Goal: Find specific page/section: Find specific page/section

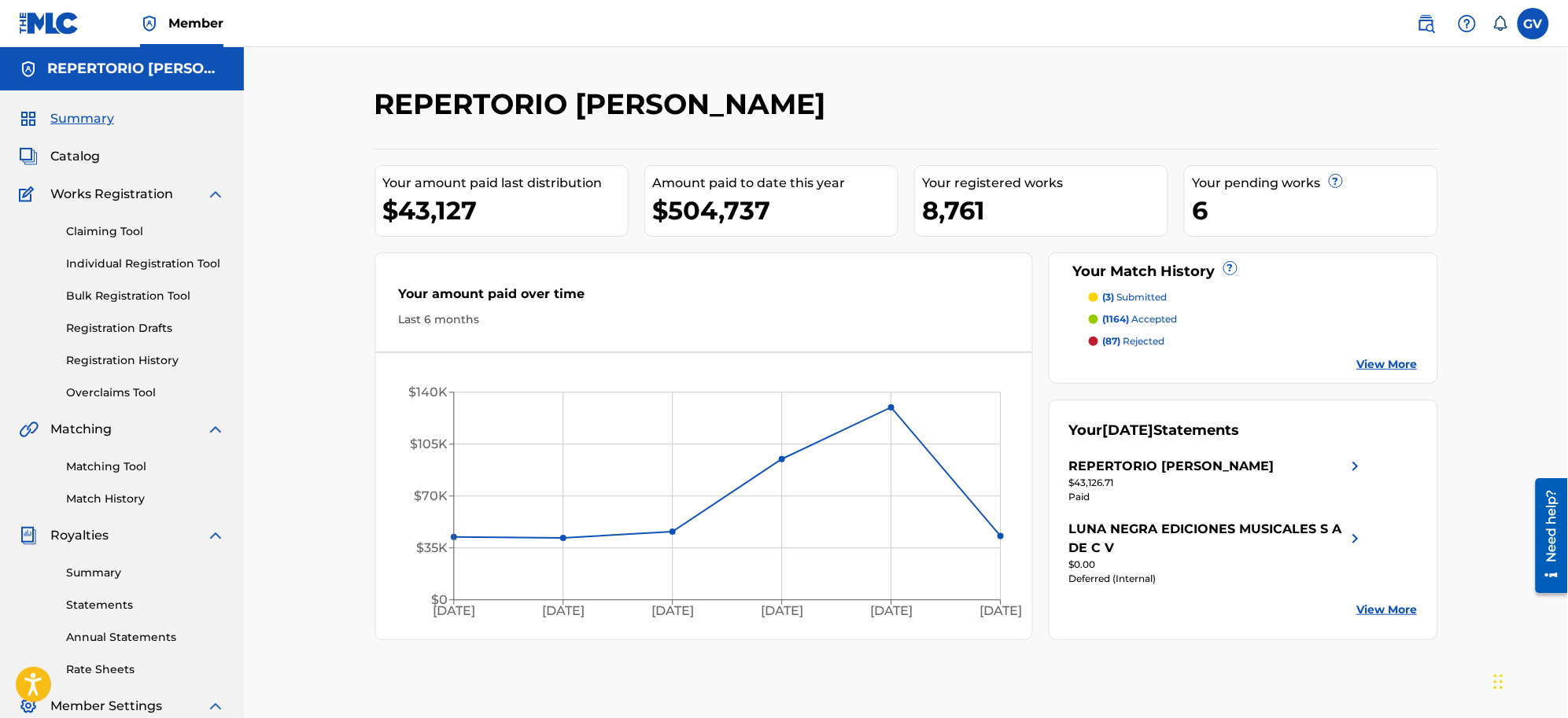
click at [72, 155] on span "Catalog" at bounding box center [74, 156] width 50 height 19
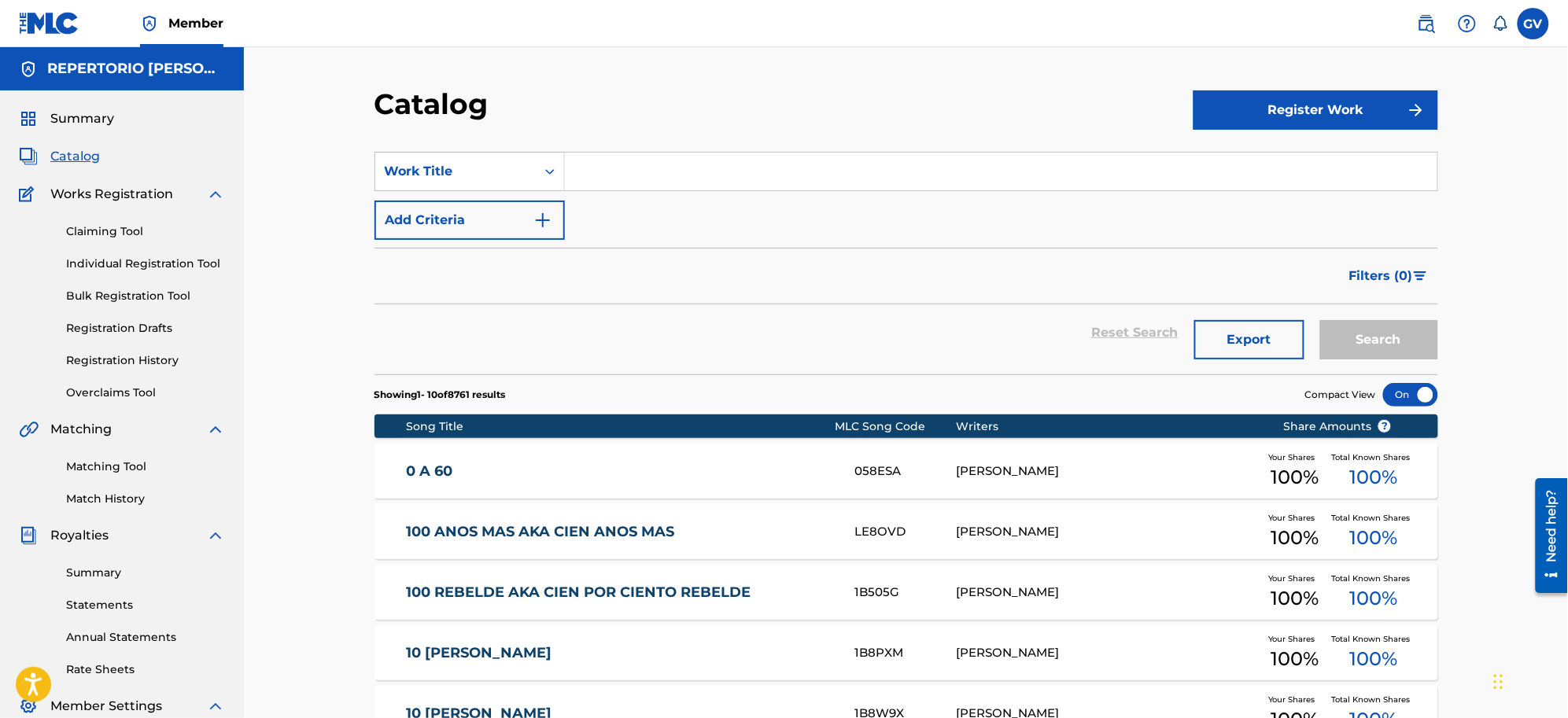
click at [608, 171] on input "Search Form" at bounding box center [1000, 171] width 872 height 38
type input "ME VA MEJOR"
click at [1320, 320] on button "Search" at bounding box center [1379, 339] width 118 height 39
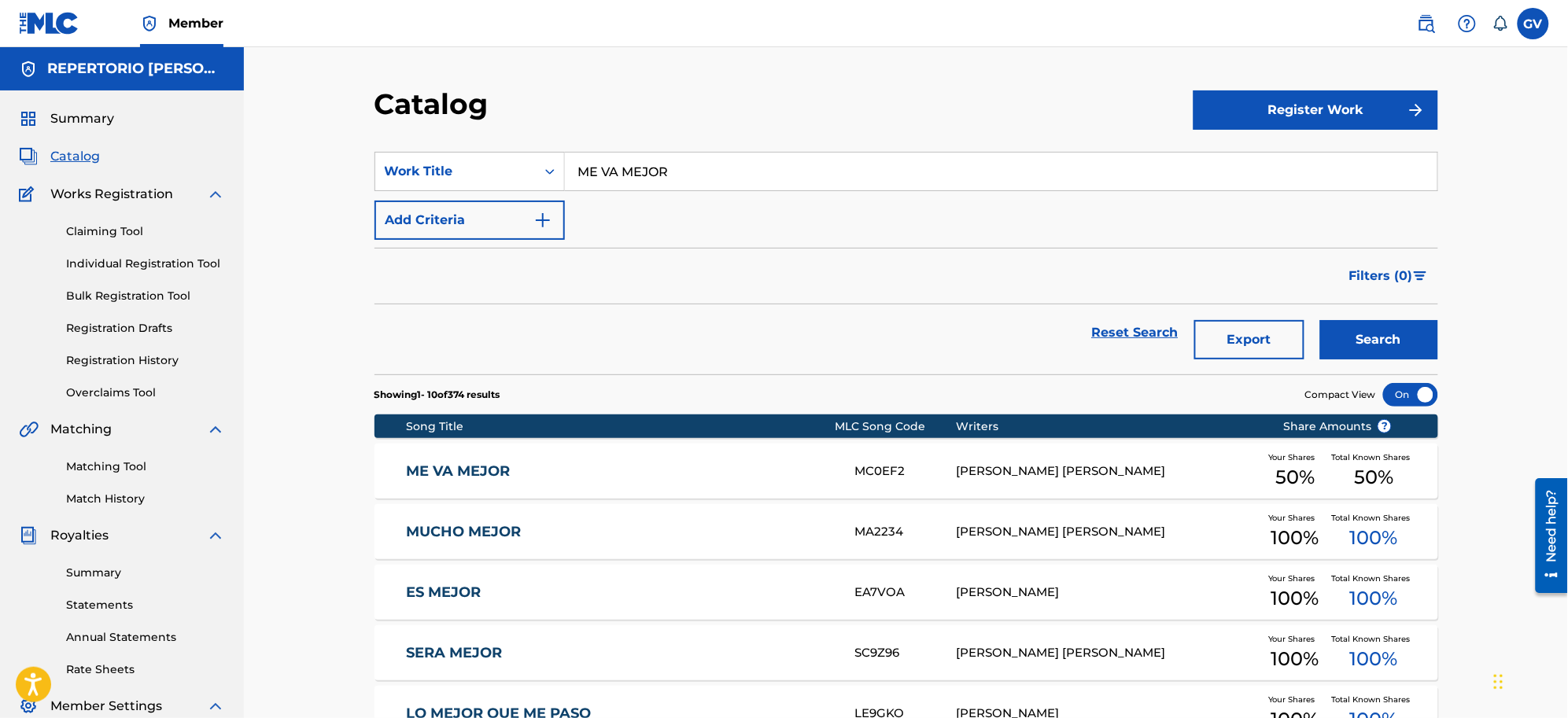
click at [463, 465] on link "ME VA MEJOR" at bounding box center [620, 471] width 428 height 18
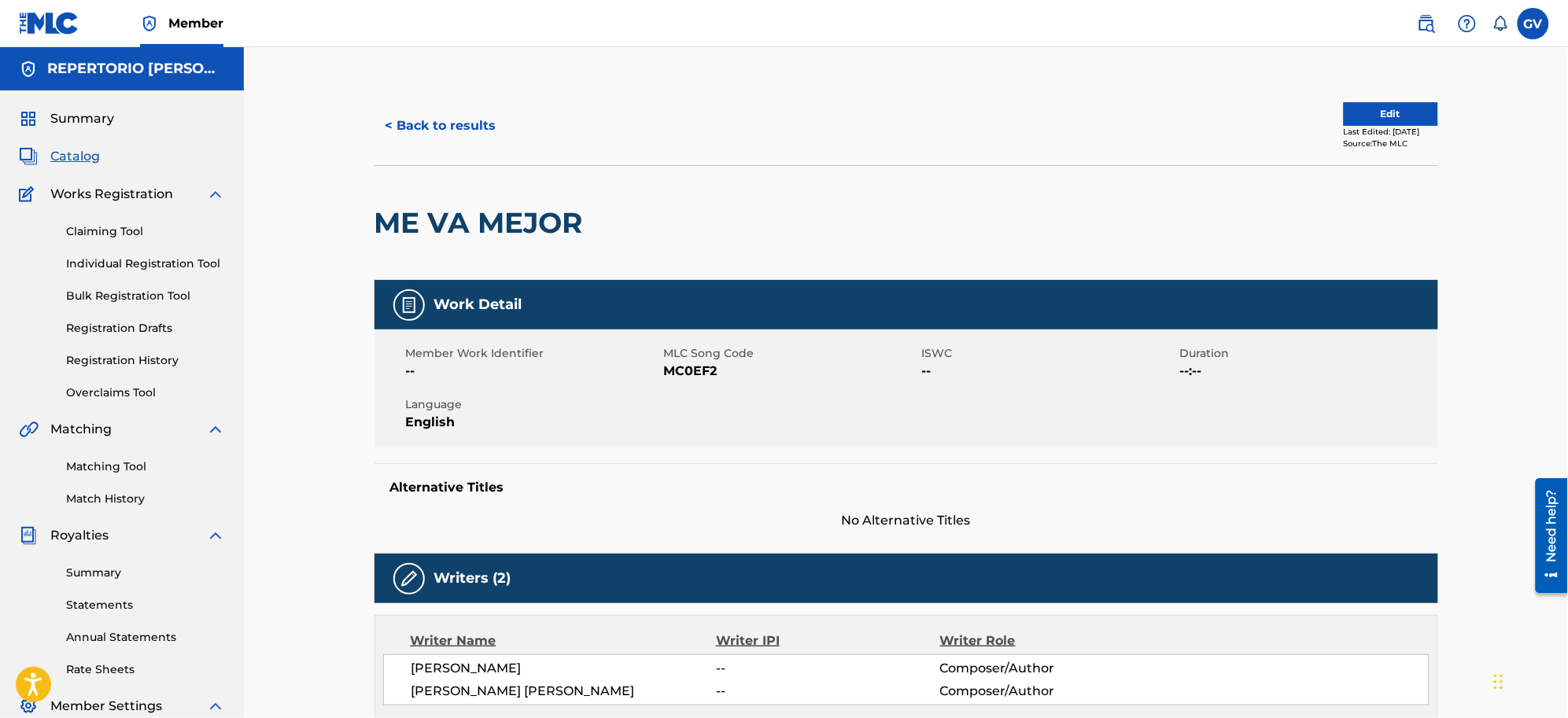
click at [74, 150] on span "Catalog" at bounding box center [74, 156] width 50 height 19
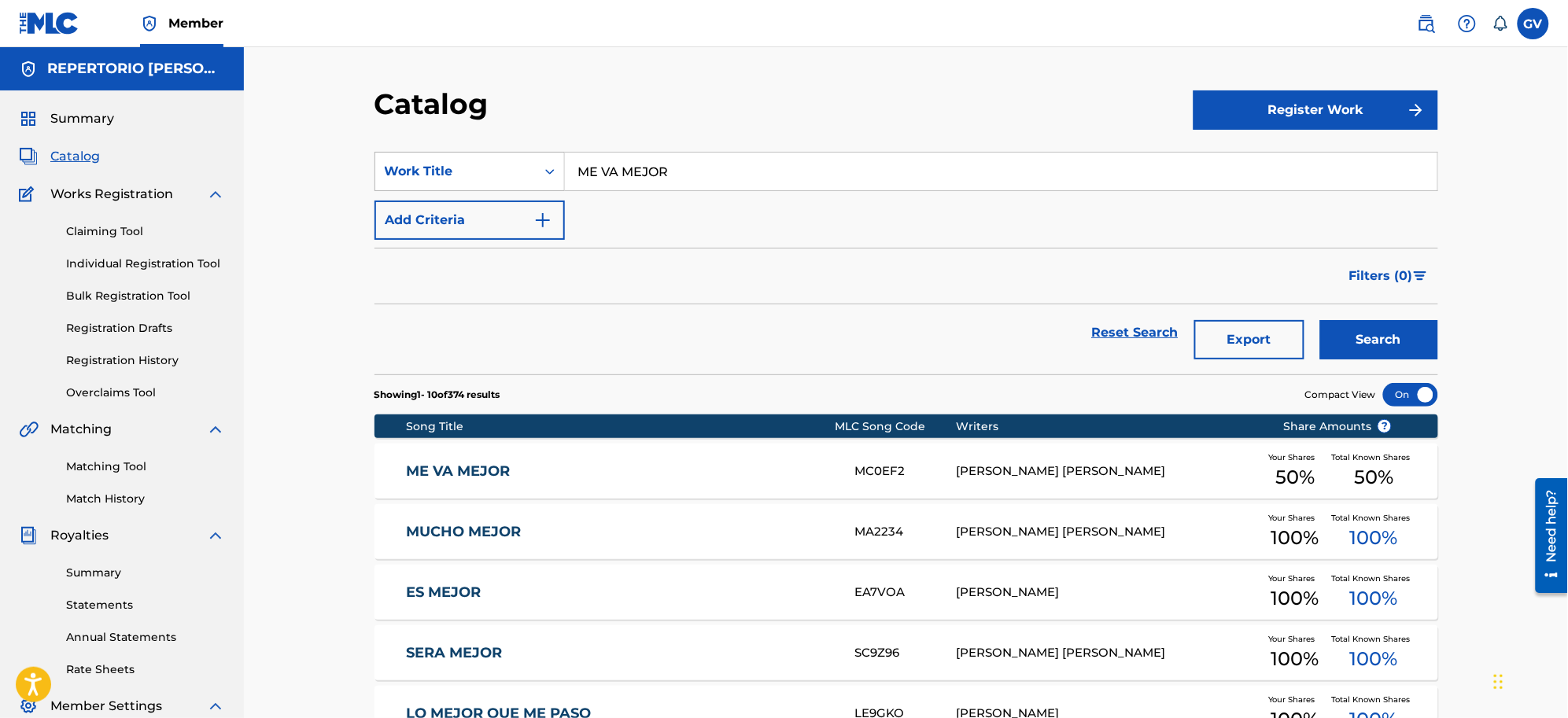
drag, startPoint x: 718, startPoint y: 174, endPoint x: 560, endPoint y: 158, distance: 158.8
click at [560, 158] on div "SearchWithCriteria1a495e0e-7a9c-4036-b095-382eb74eb7f7 Work Title ME VA MEJOR" at bounding box center [906, 171] width 1064 height 39
type input "SALI A MI APA"
click at [1320, 320] on button "Search" at bounding box center [1379, 339] width 118 height 39
click at [443, 474] on link "SALI A MI APA" at bounding box center [620, 471] width 428 height 18
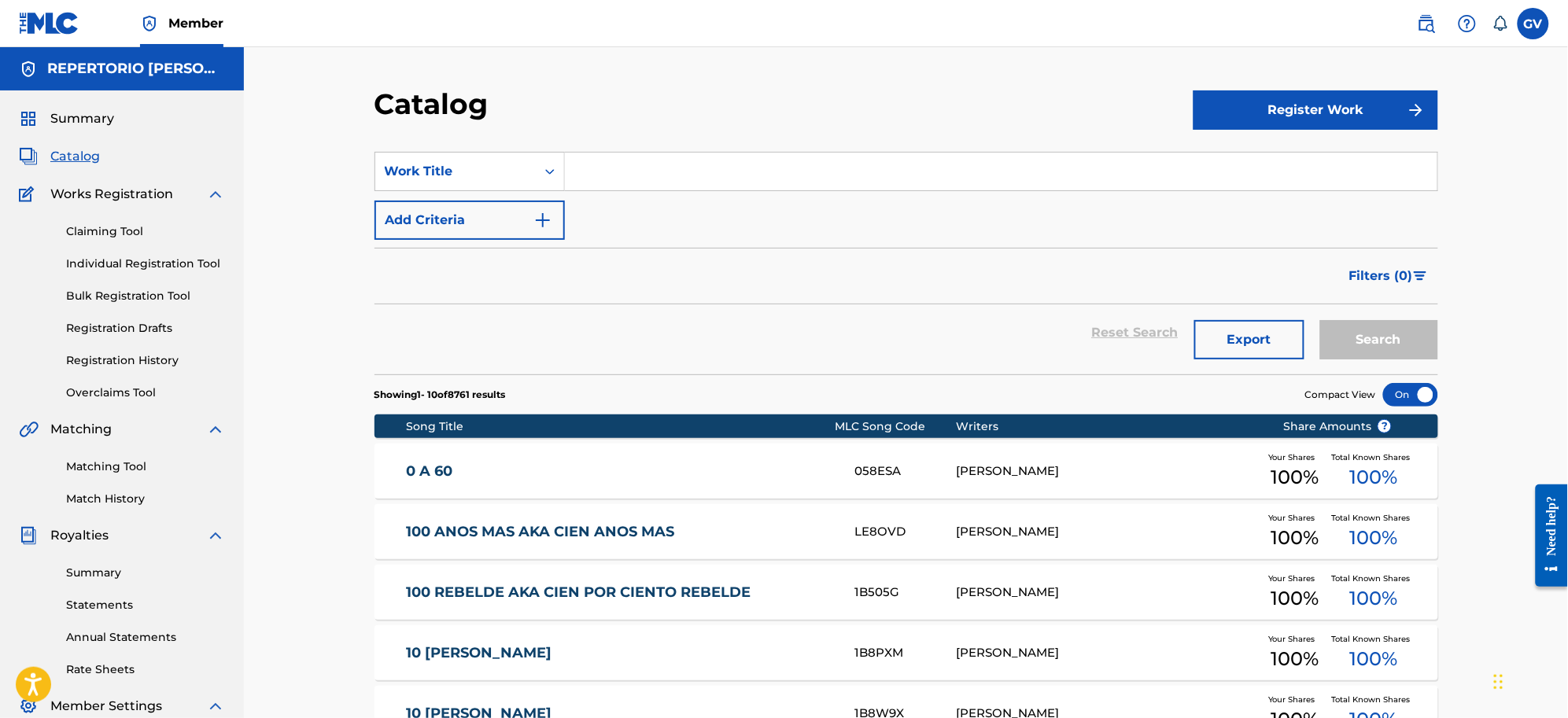
click at [600, 166] on input "Search Form" at bounding box center [1000, 171] width 872 height 38
type input "MODO SAYA"
click at [1320, 320] on button "Search" at bounding box center [1379, 339] width 118 height 39
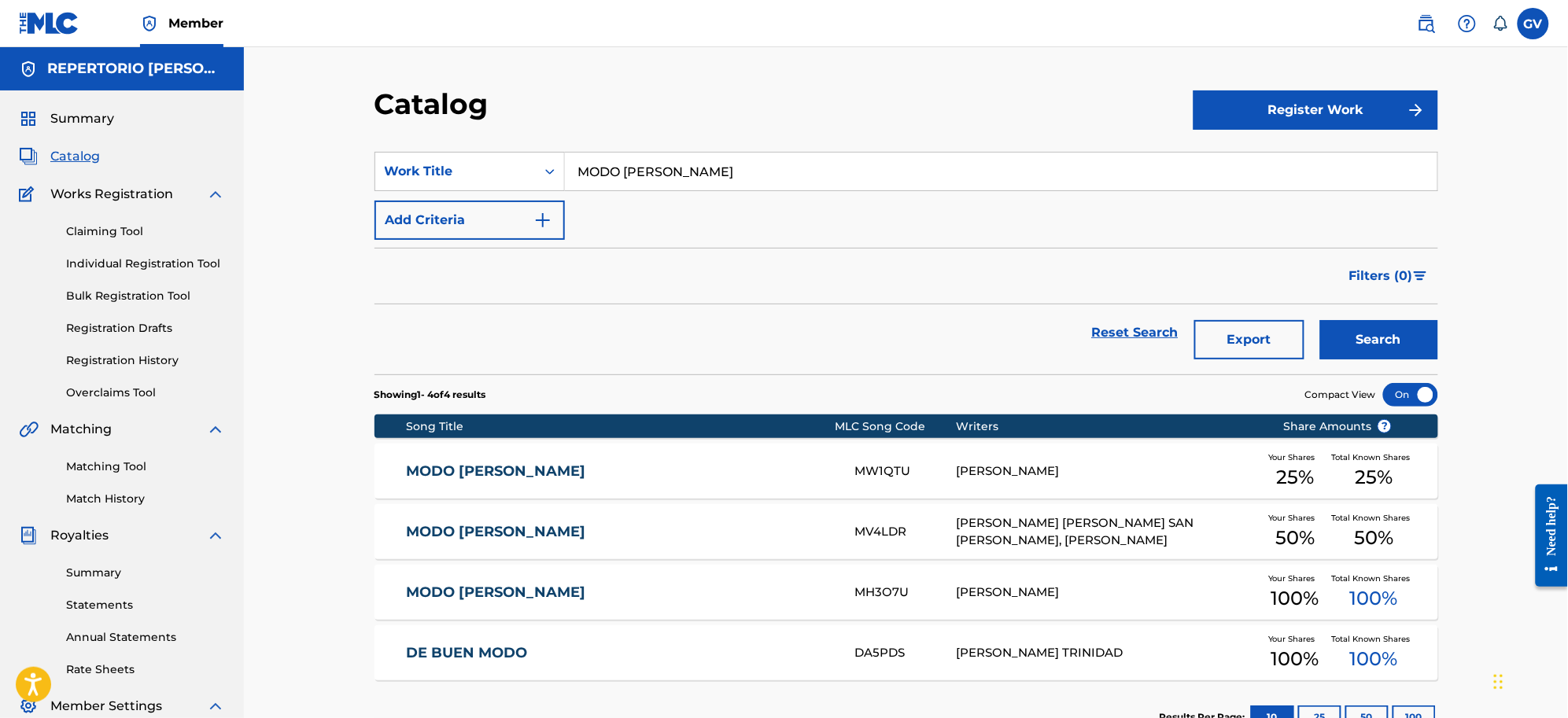
click at [88, 466] on link "Matching Tool" at bounding box center [146, 467] width 159 height 17
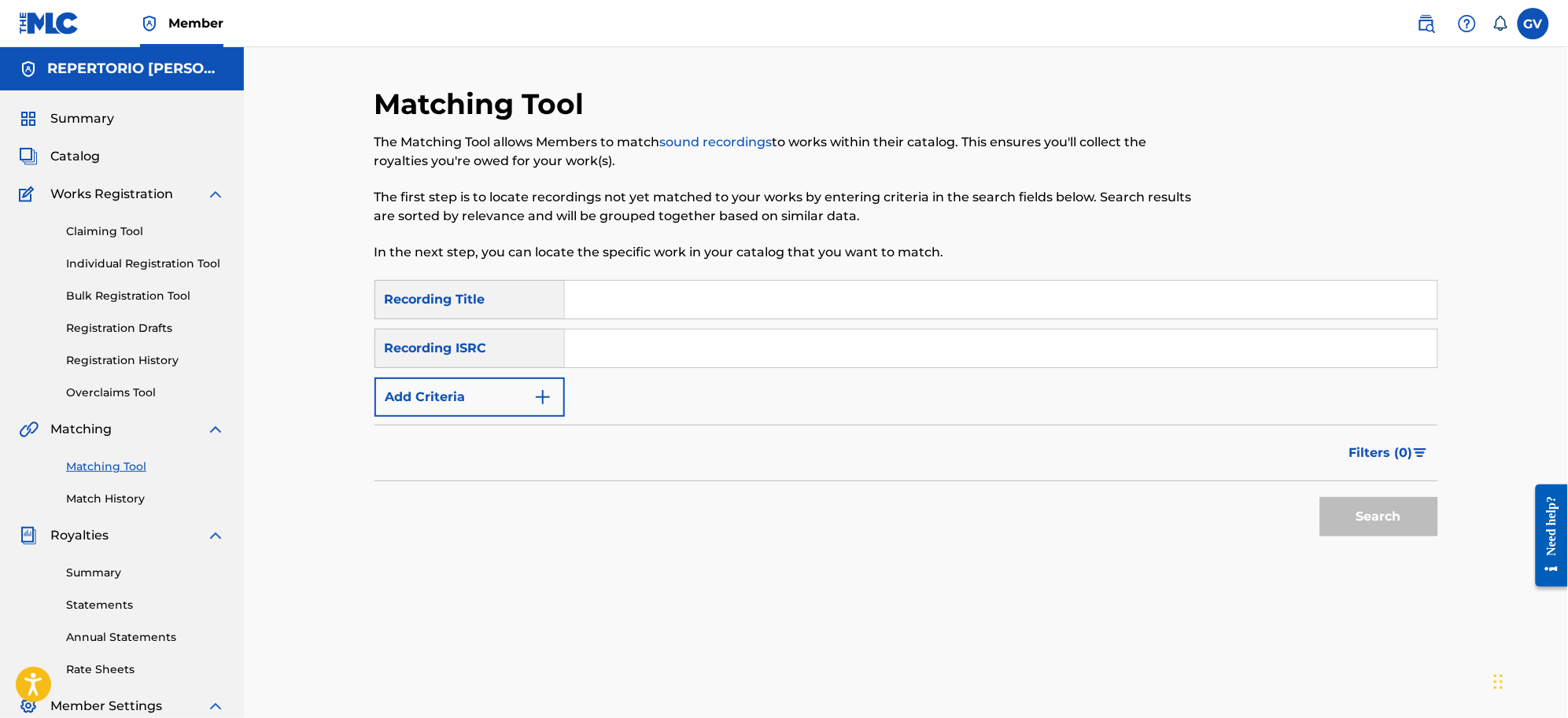
click at [642, 299] on input "Search Form" at bounding box center [1000, 299] width 872 height 38
type input "MODO SAYA"
click at [1320, 497] on button "Search" at bounding box center [1379, 516] width 118 height 39
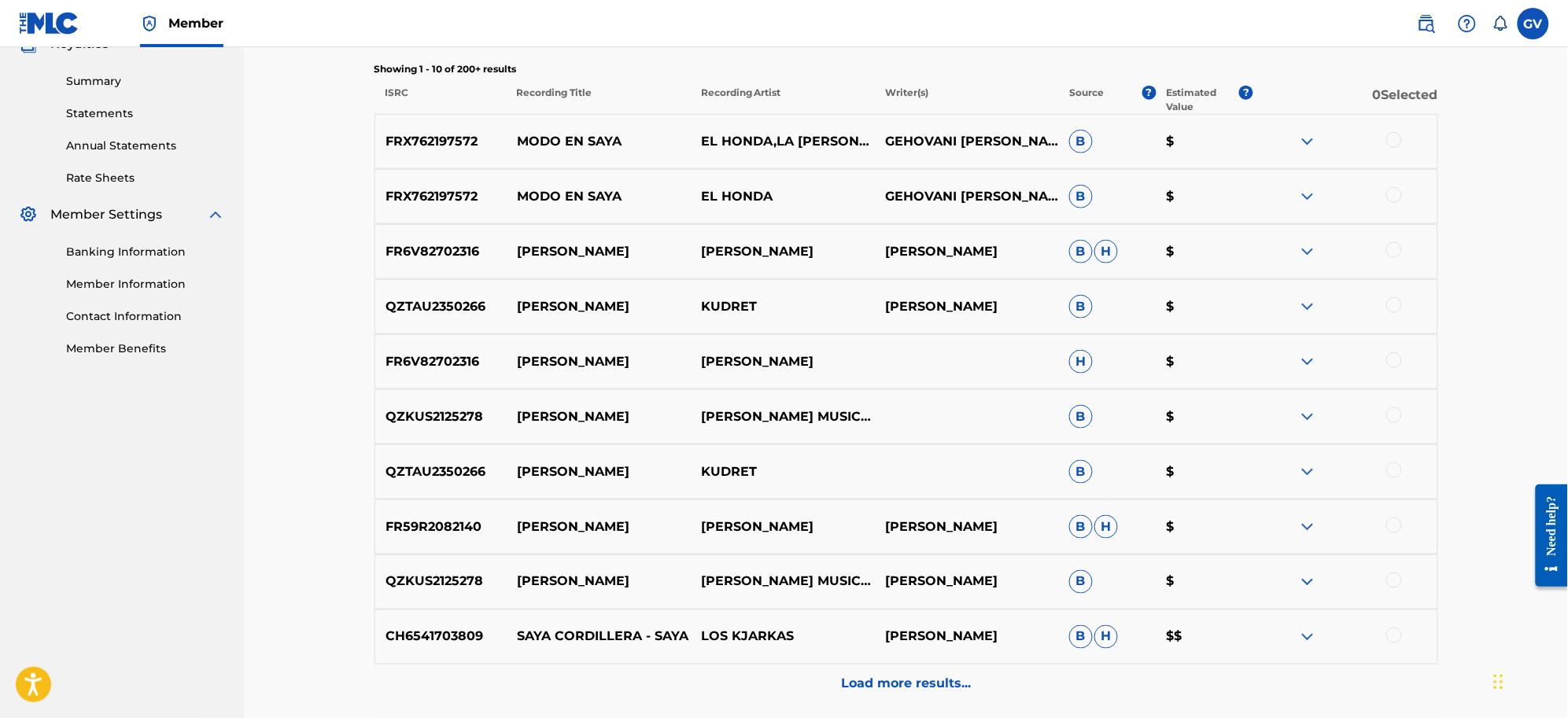
scroll to position [590, 0]
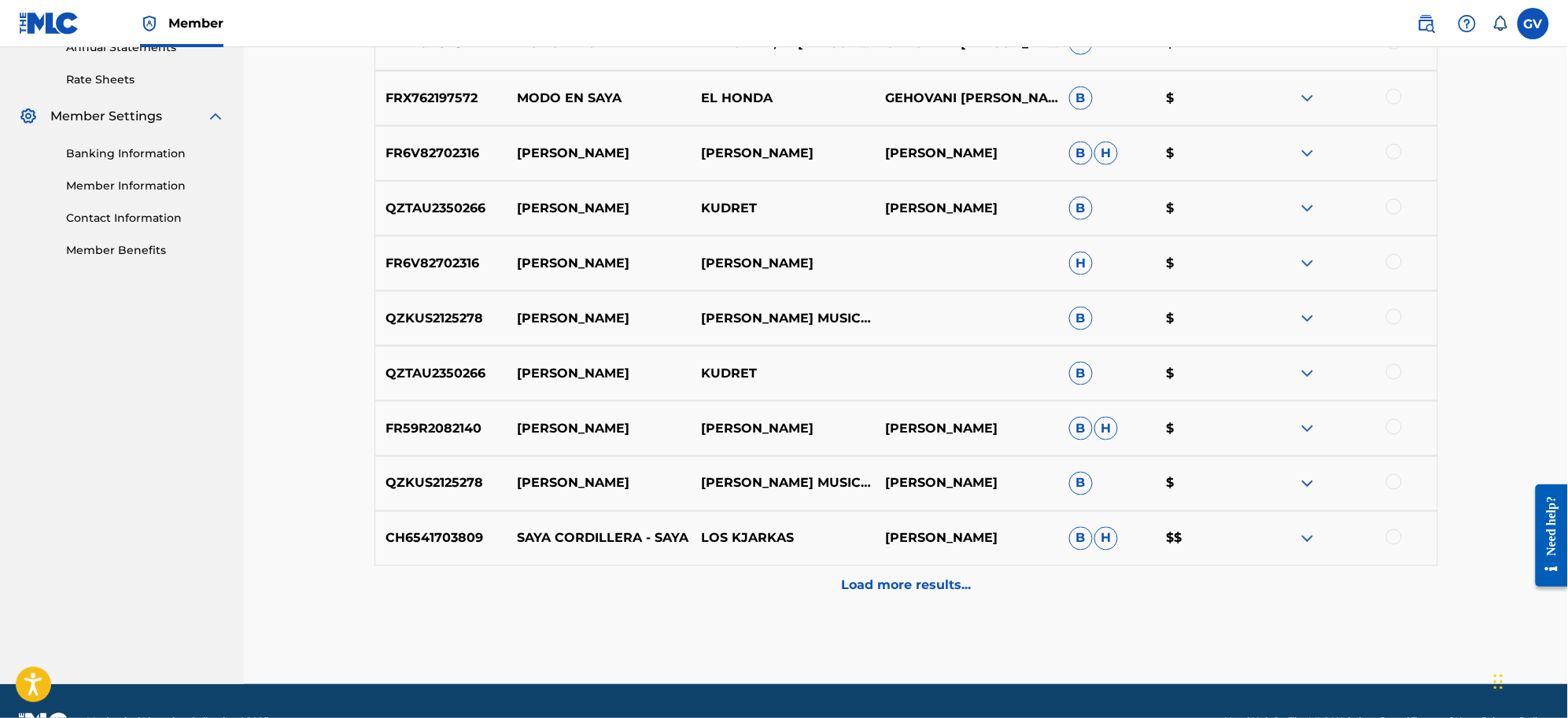
click at [903, 587] on p "Load more results..." at bounding box center [905, 585] width 130 height 19
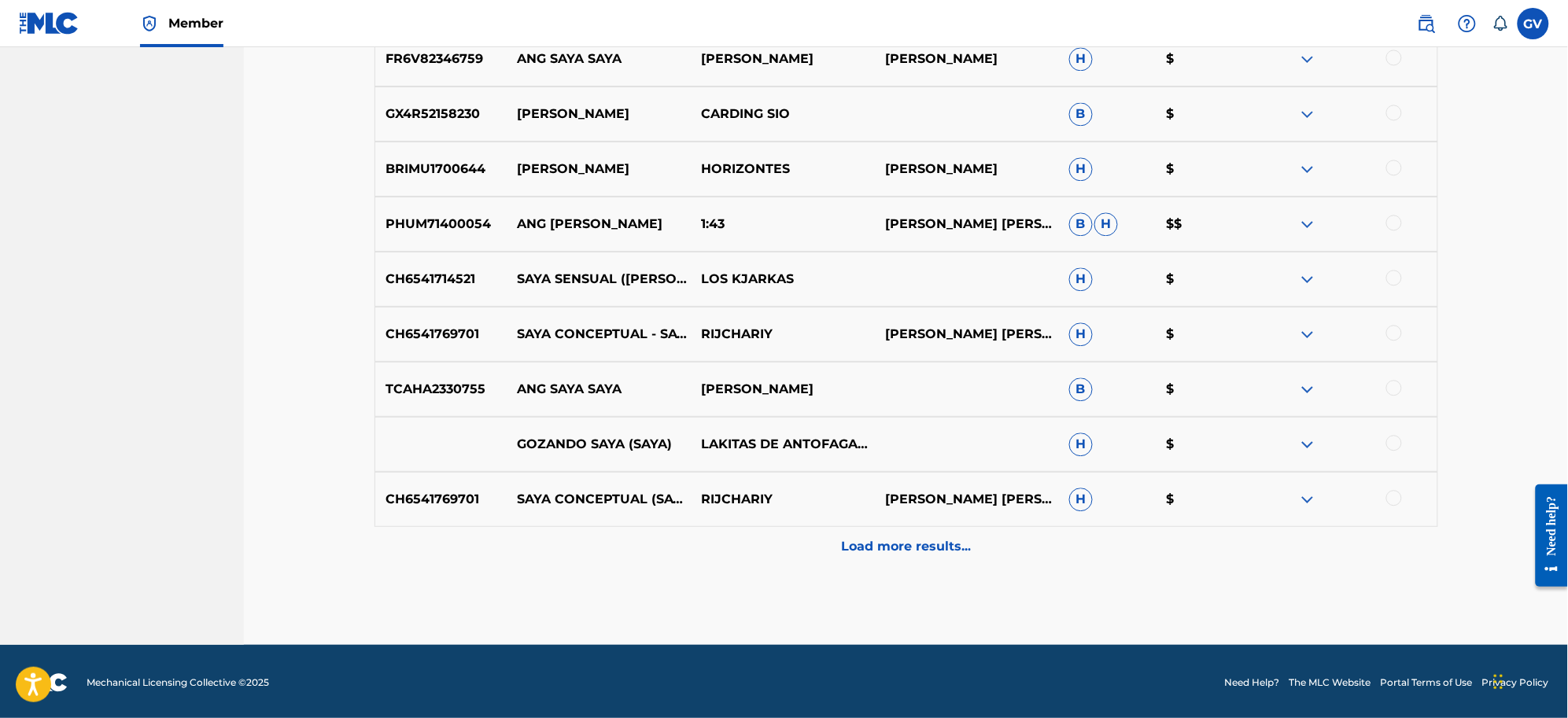
scroll to position [1181, 0]
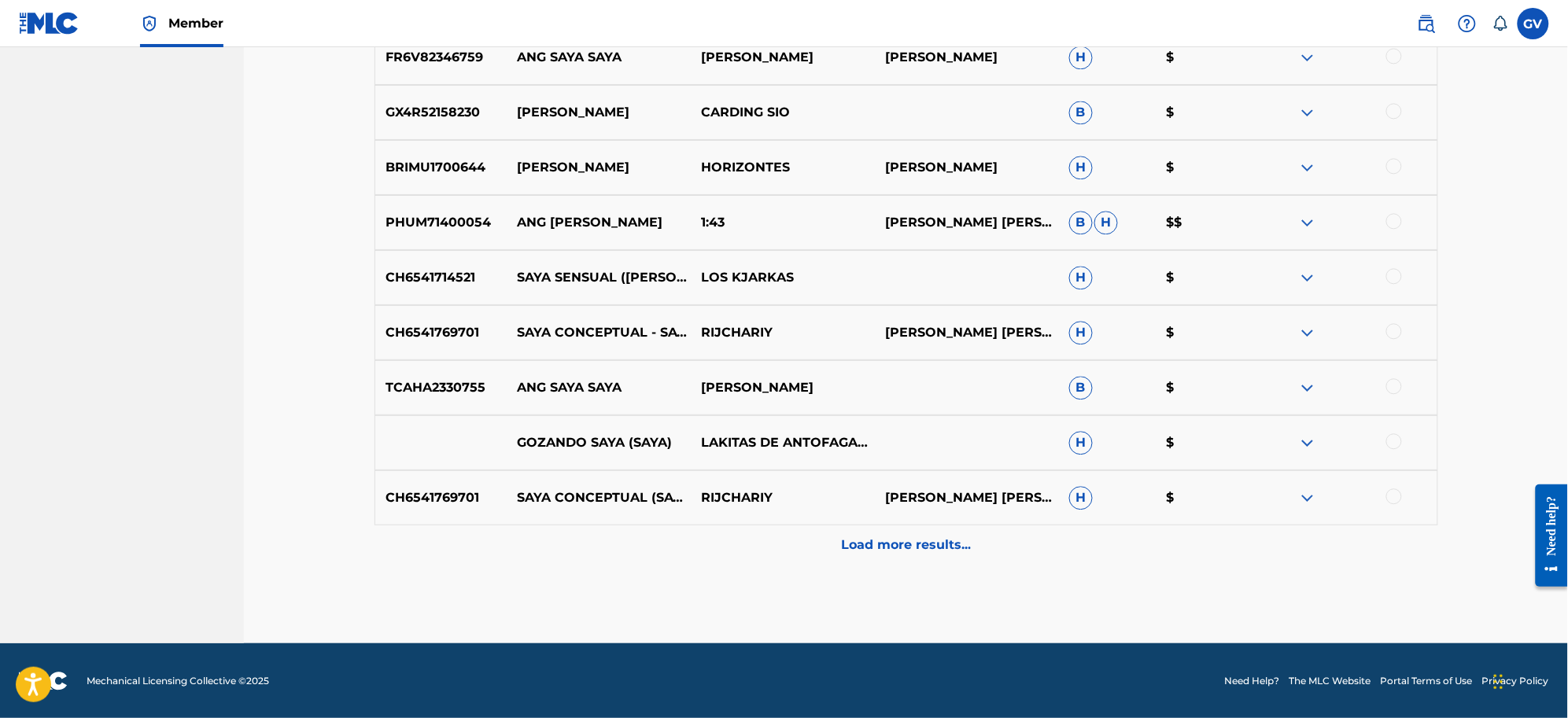
click at [885, 543] on p "Load more results..." at bounding box center [905, 544] width 130 height 19
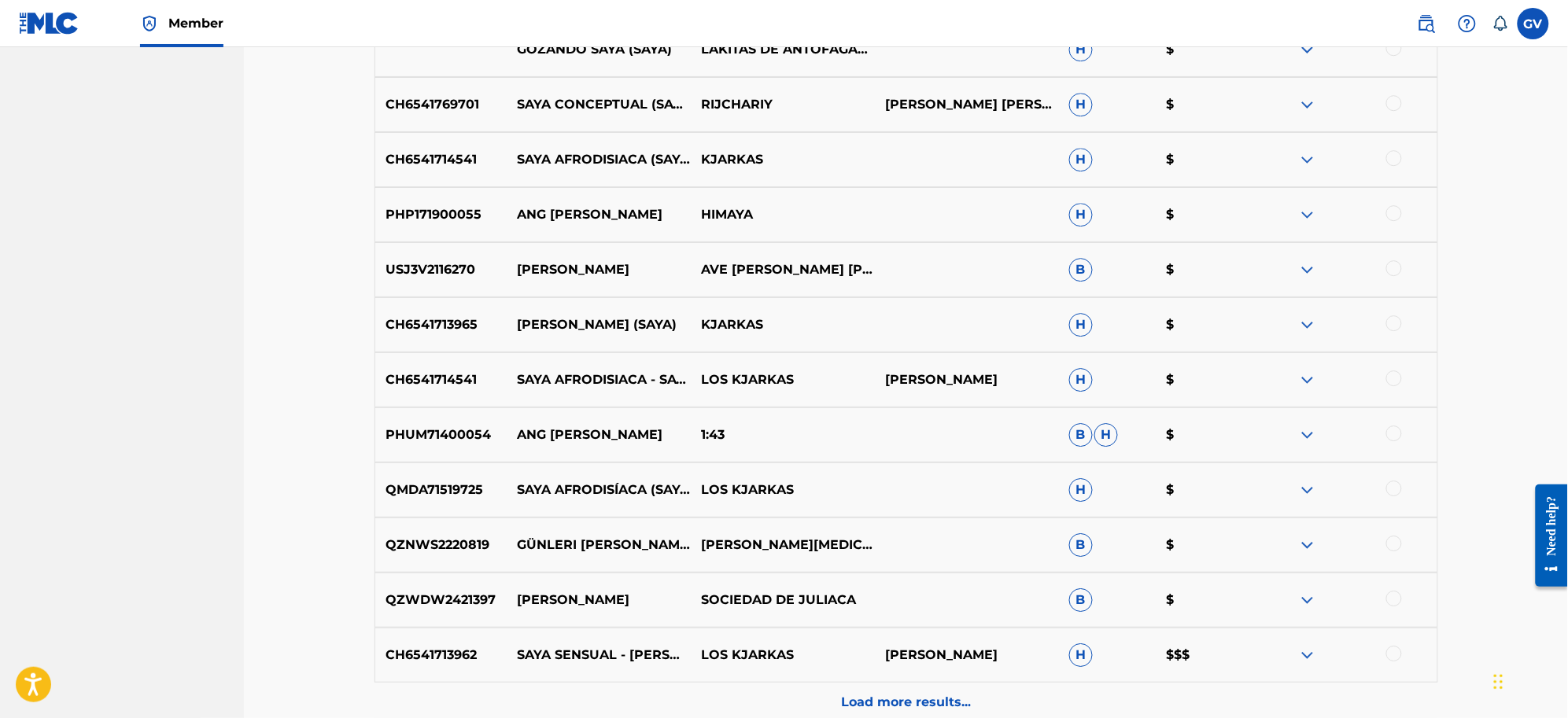
scroll to position [1731, 0]
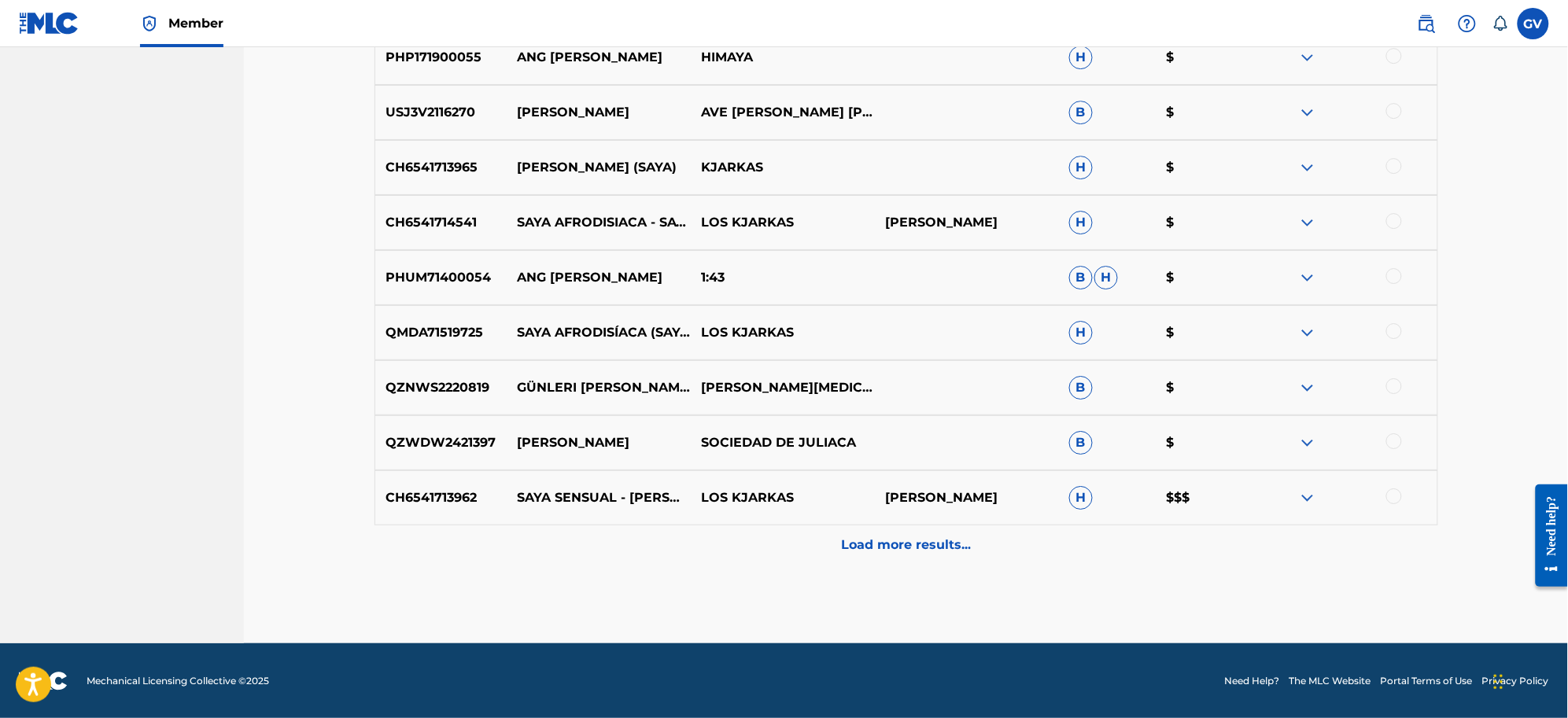
click at [888, 543] on p "Load more results..." at bounding box center [905, 544] width 130 height 19
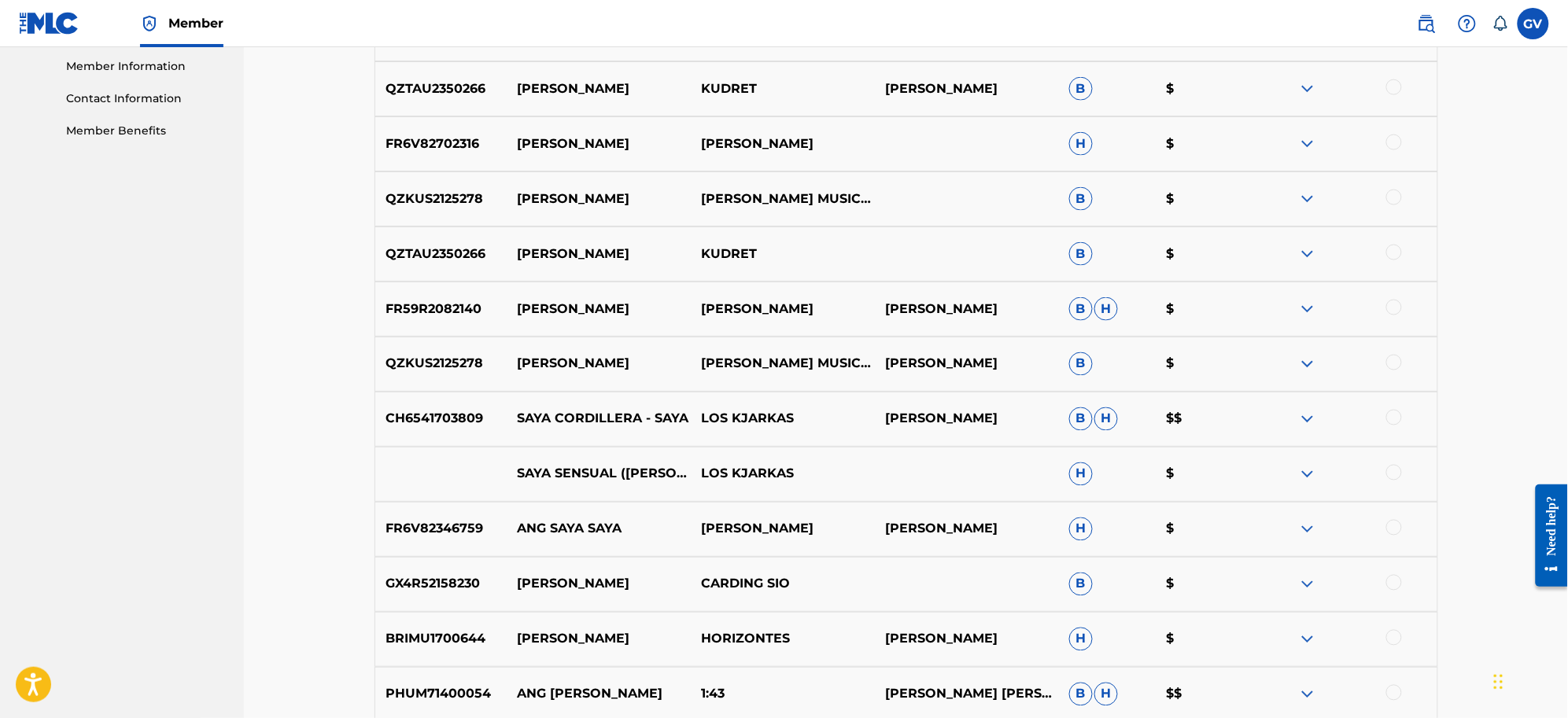
scroll to position [0, 0]
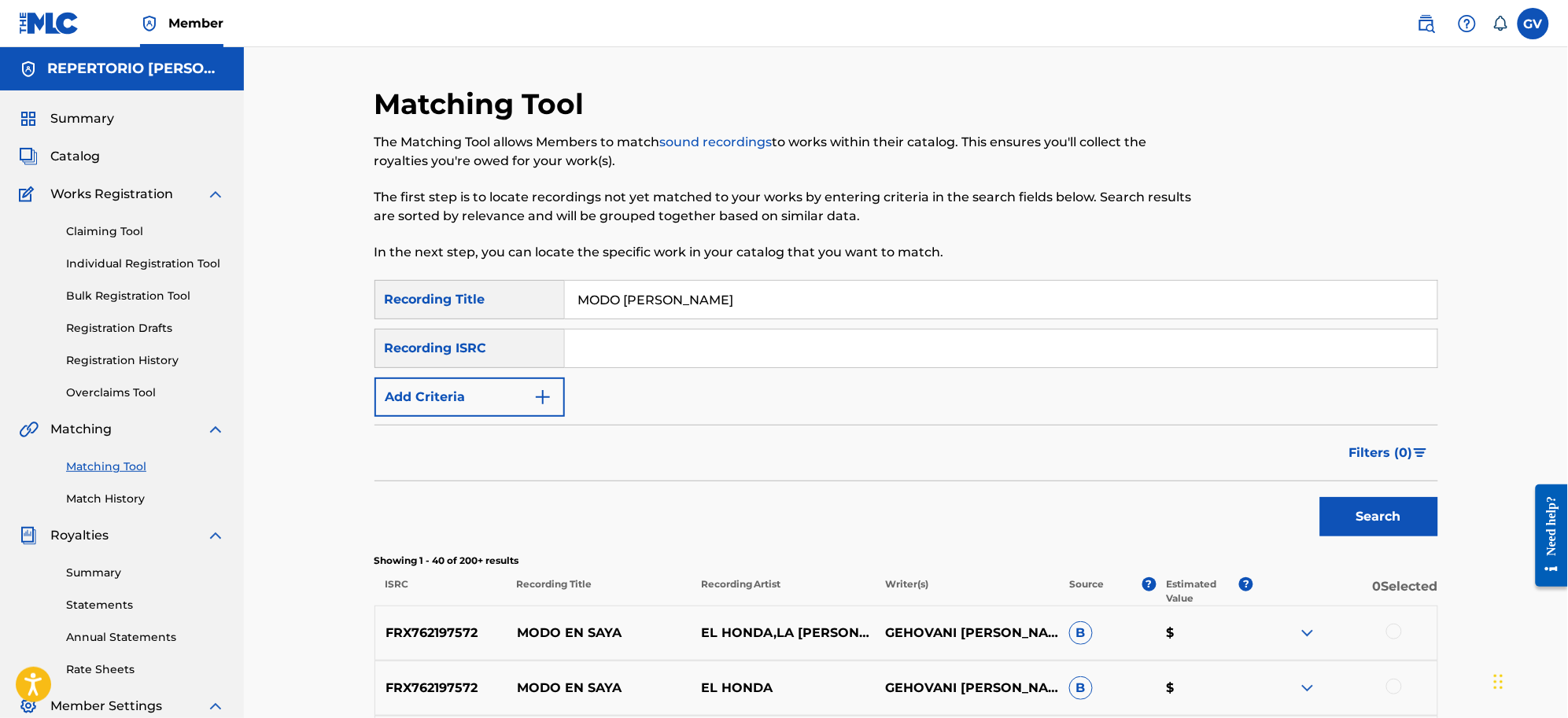
click at [68, 161] on span "Catalog" at bounding box center [74, 156] width 50 height 19
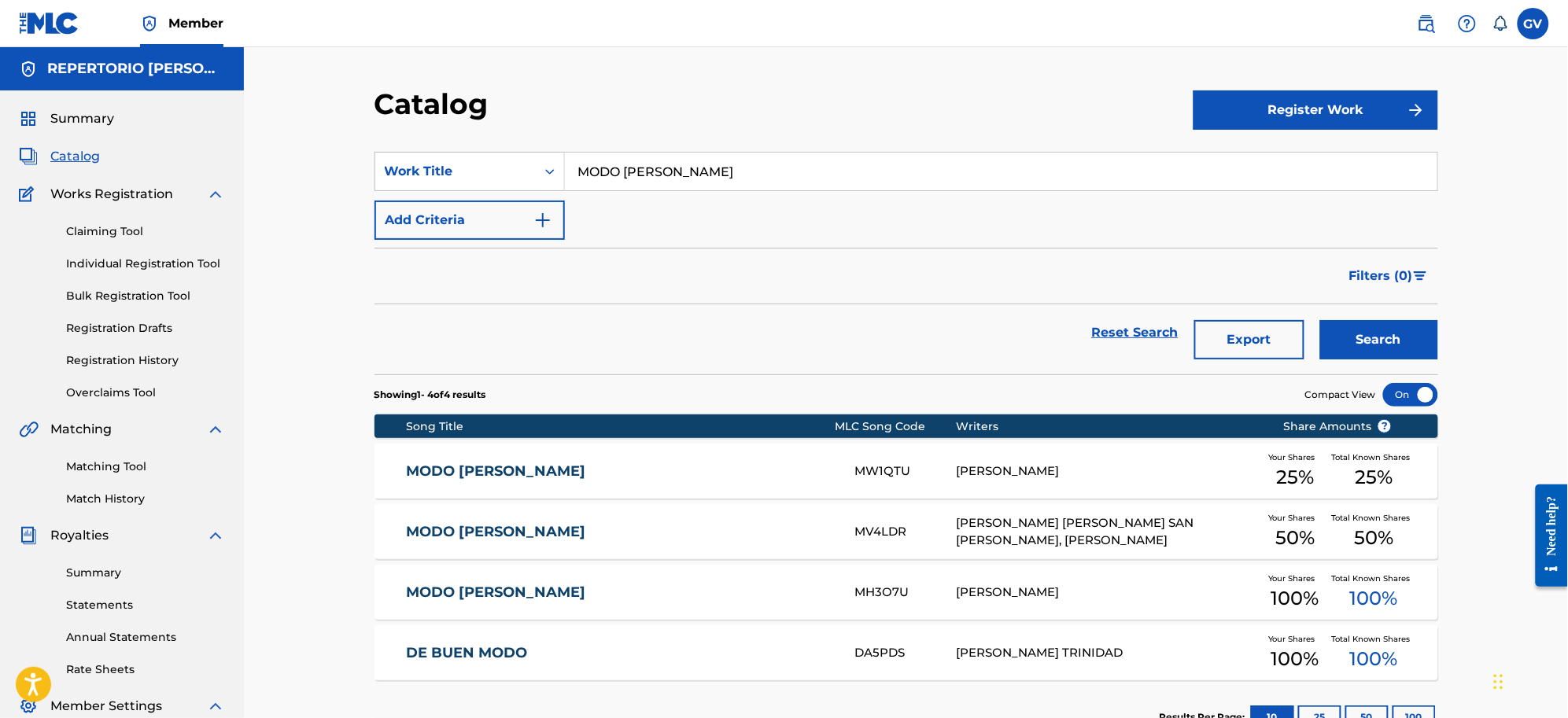
click at [878, 471] on div "MW1QTU" at bounding box center [905, 471] width 101 height 18
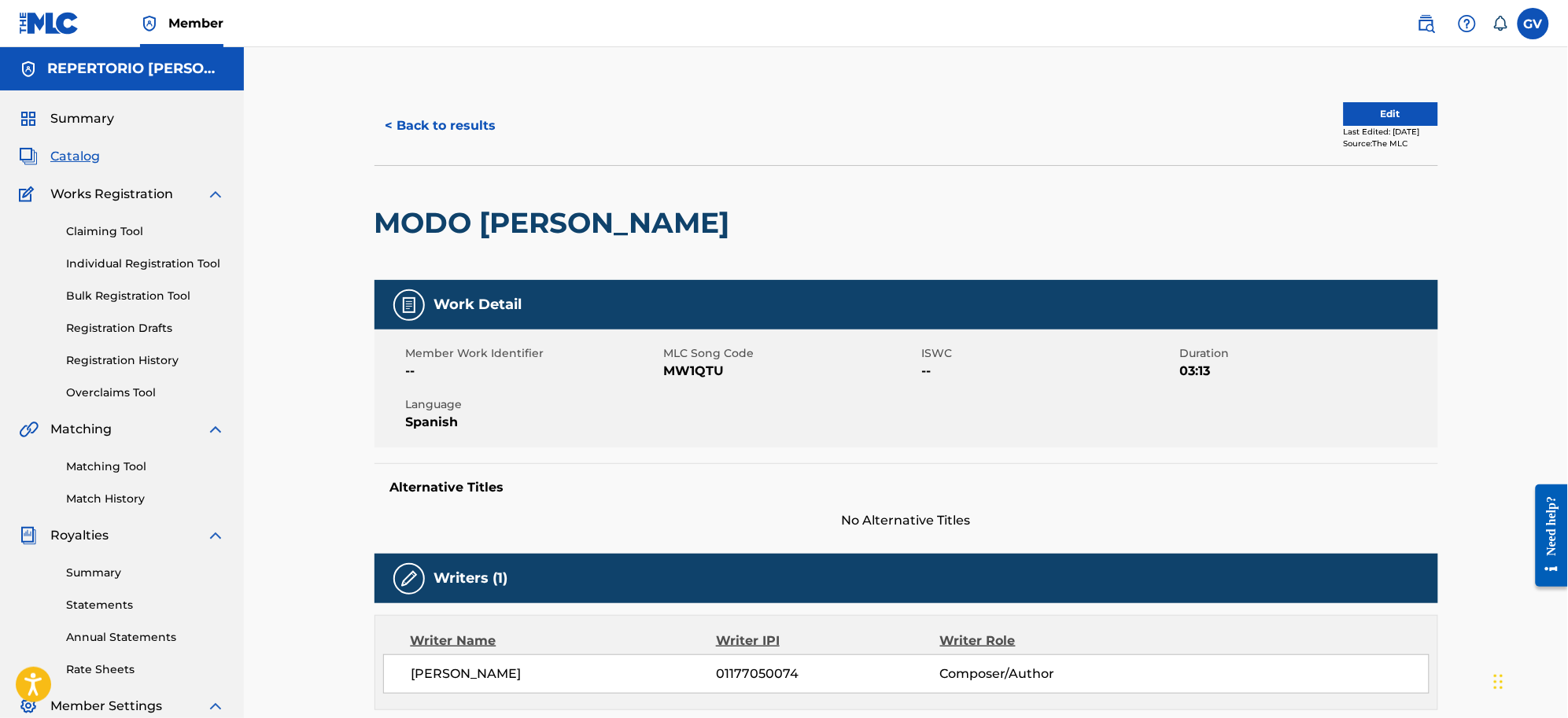
click at [434, 118] on button "< Back to results" at bounding box center [441, 126] width 133 height 39
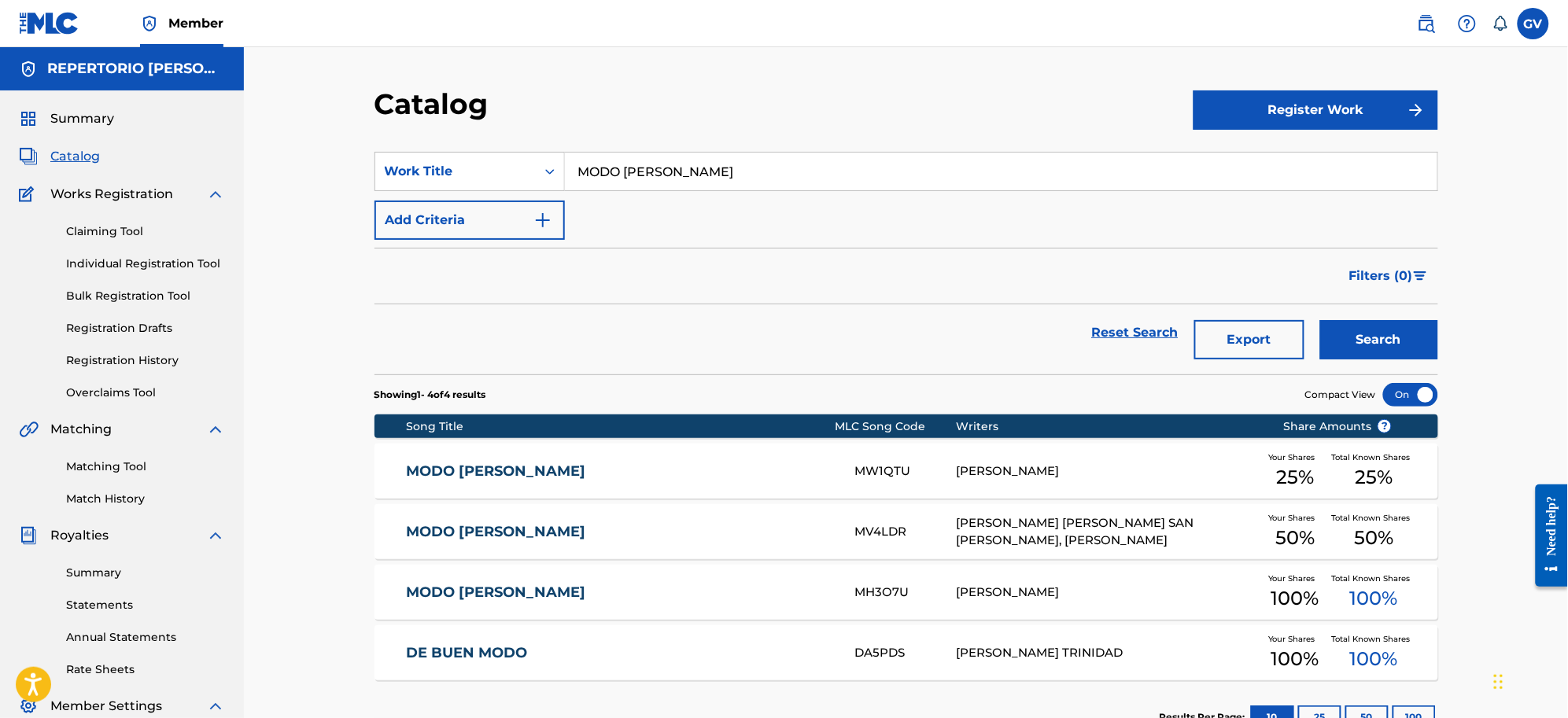
drag, startPoint x: 126, startPoint y: 466, endPoint x: 146, endPoint y: 467, distance: 20.0
click at [126, 466] on link "Matching Tool" at bounding box center [146, 467] width 159 height 17
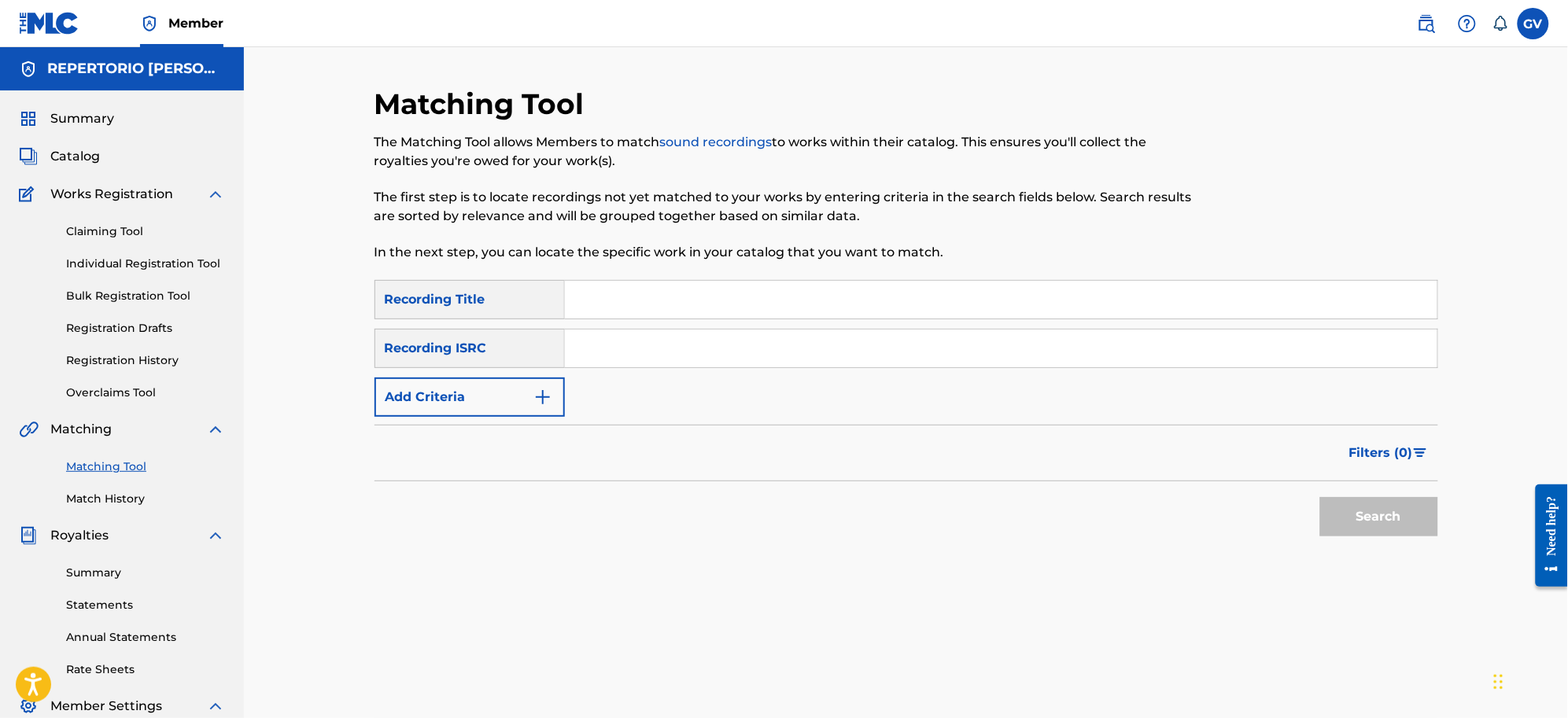
click at [635, 299] on input "Search Form" at bounding box center [1000, 299] width 872 height 38
type input "DAYANA"
click at [1320, 497] on button "Search" at bounding box center [1379, 516] width 118 height 39
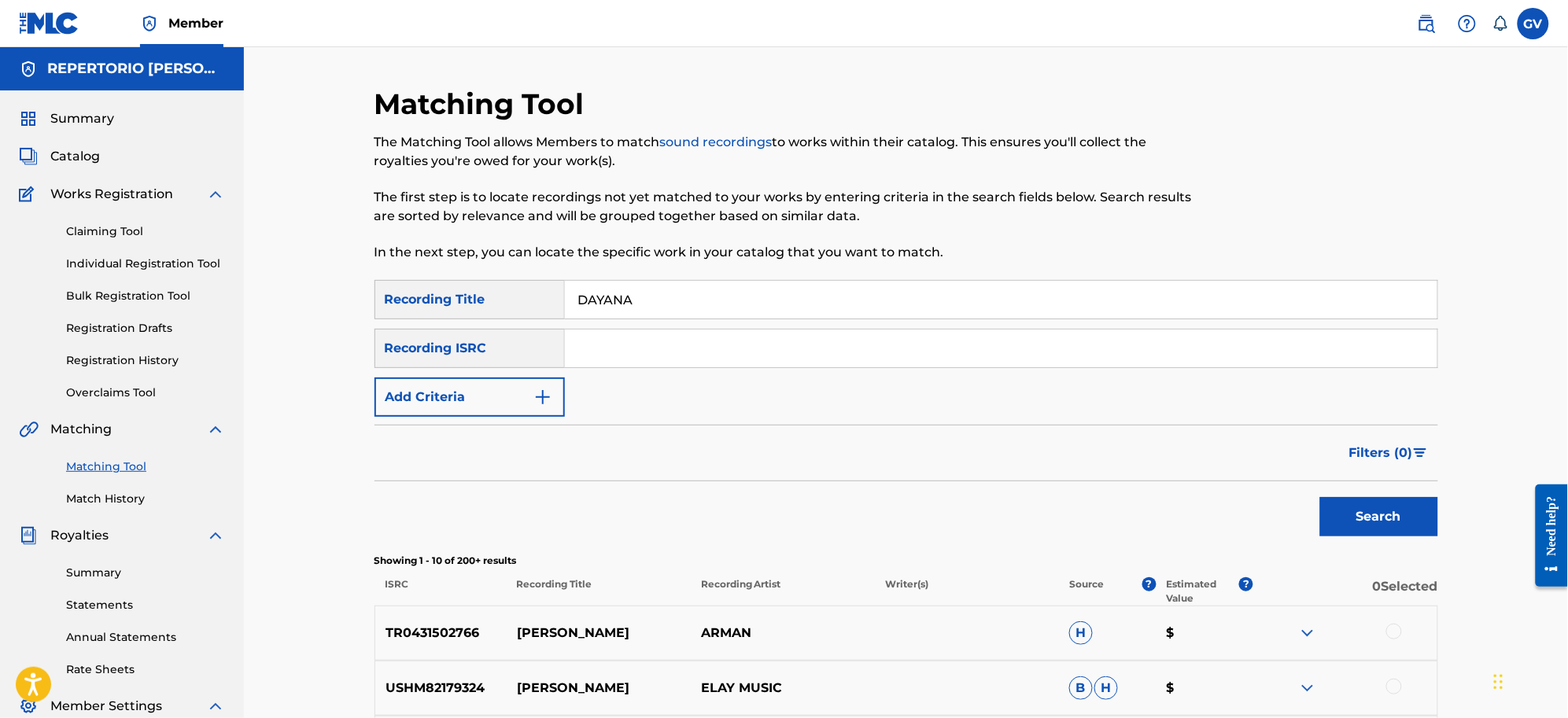
click at [537, 395] on img "Search Form" at bounding box center [542, 396] width 19 height 19
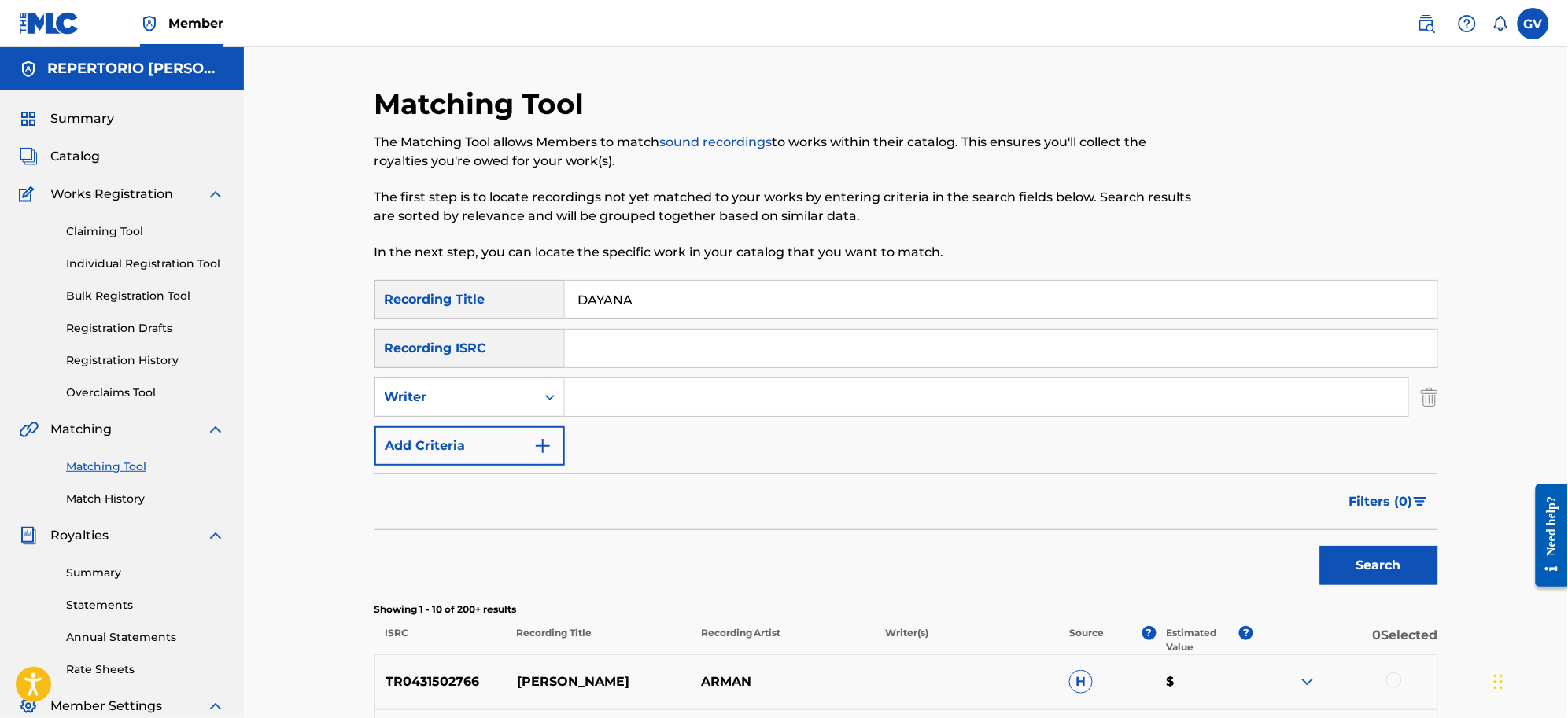
click at [587, 394] on input "Search Form" at bounding box center [987, 397] width 844 height 38
click at [1320, 546] on button "Search" at bounding box center [1379, 565] width 118 height 39
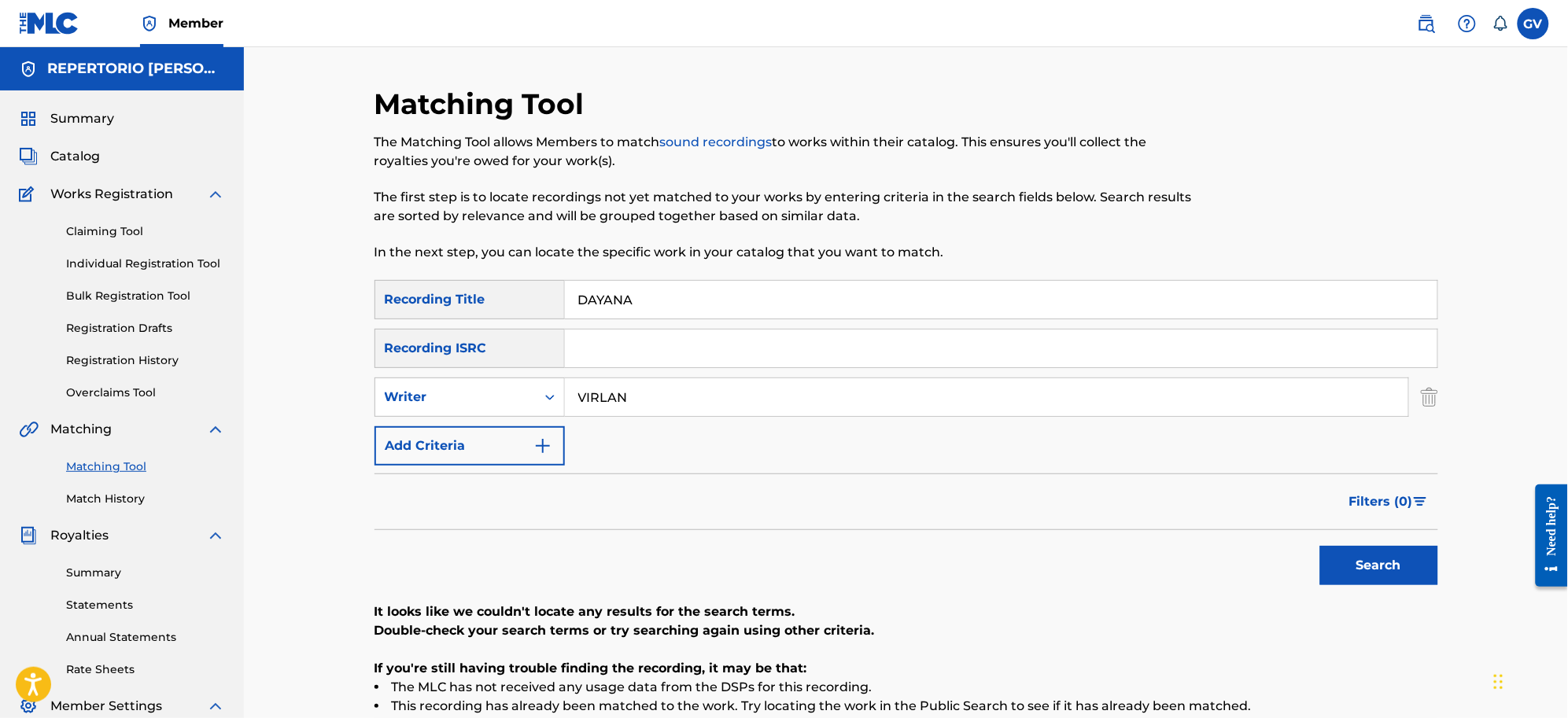
drag, startPoint x: 651, startPoint y: 403, endPoint x: 535, endPoint y: 368, distance: 121.2
click at [540, 368] on div "SearchWithCriteriaf05964cf-34df-4adb-952a-87e39ab8281b Recording Title DAYANA S…" at bounding box center [906, 373] width 1064 height 186
type input "GARCIA"
click at [1320, 546] on button "Search" at bounding box center [1379, 565] width 118 height 39
